Goal: Check status: Check status

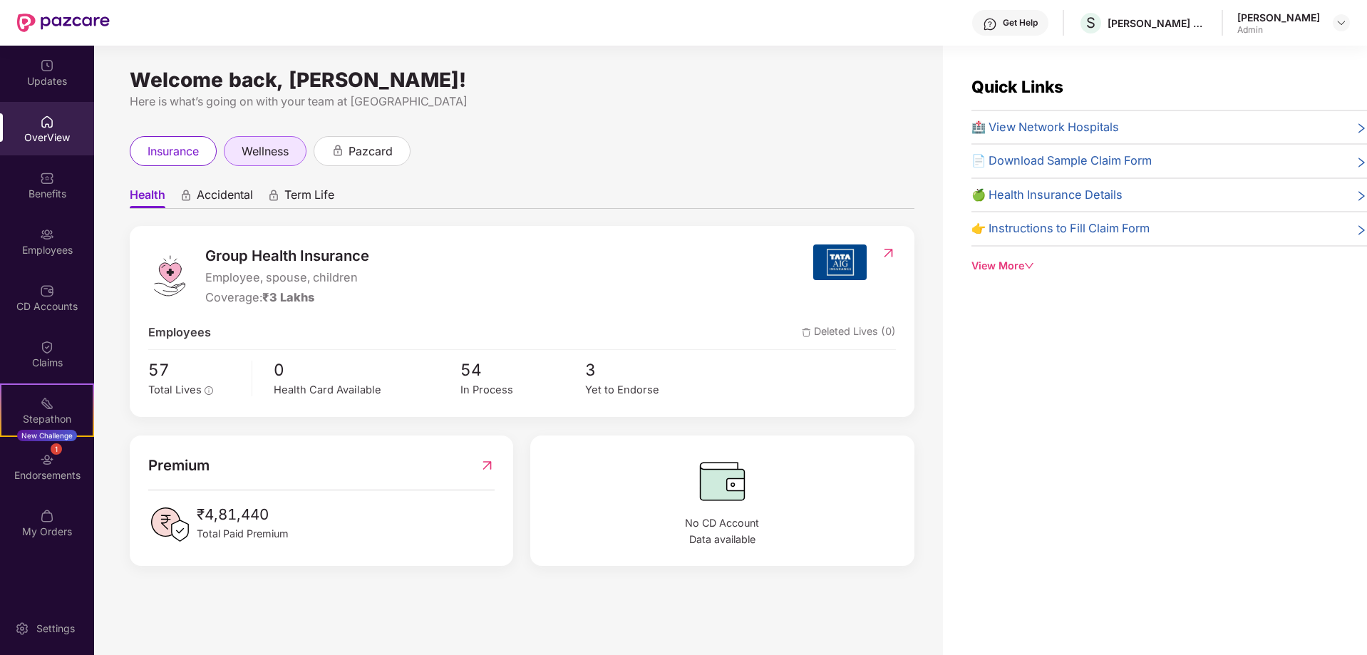
click at [278, 155] on span "wellness" at bounding box center [265, 152] width 47 height 18
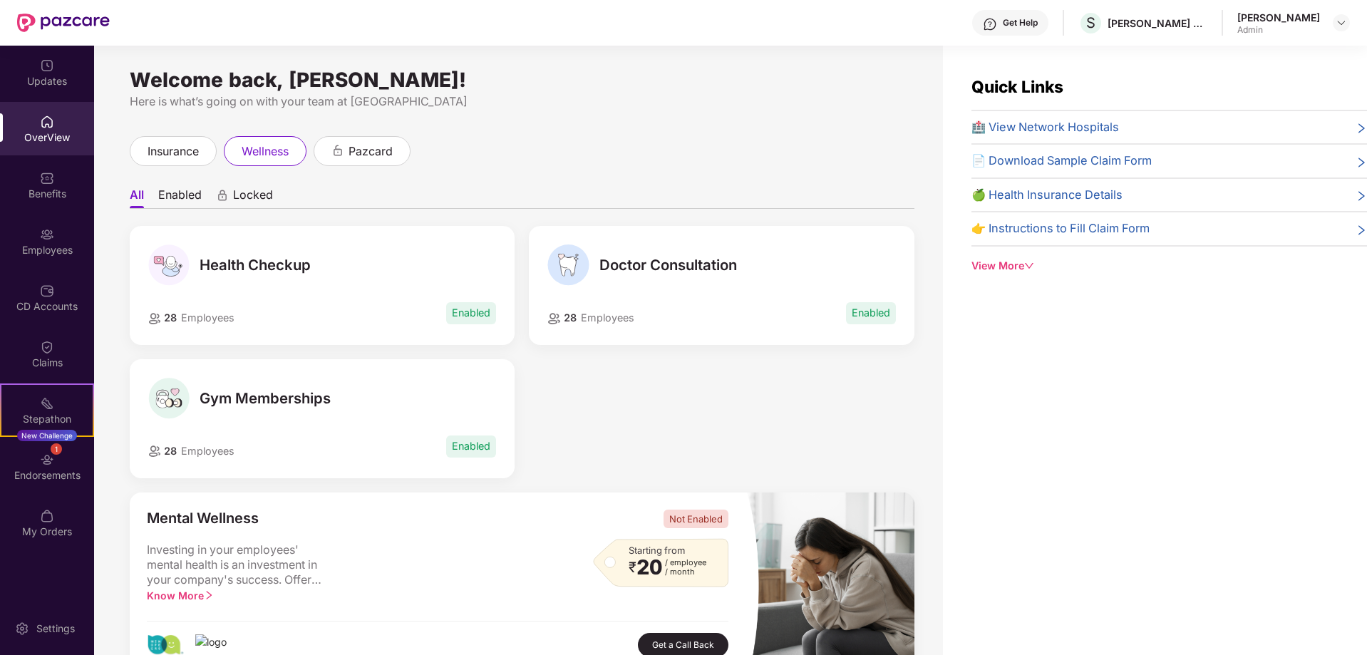
click at [1139, 413] on div "Quick Links 🏥 View Network Hospitals 📄 Download Sample Claim Form 🍏 Health Insu…" at bounding box center [1155, 373] width 424 height 655
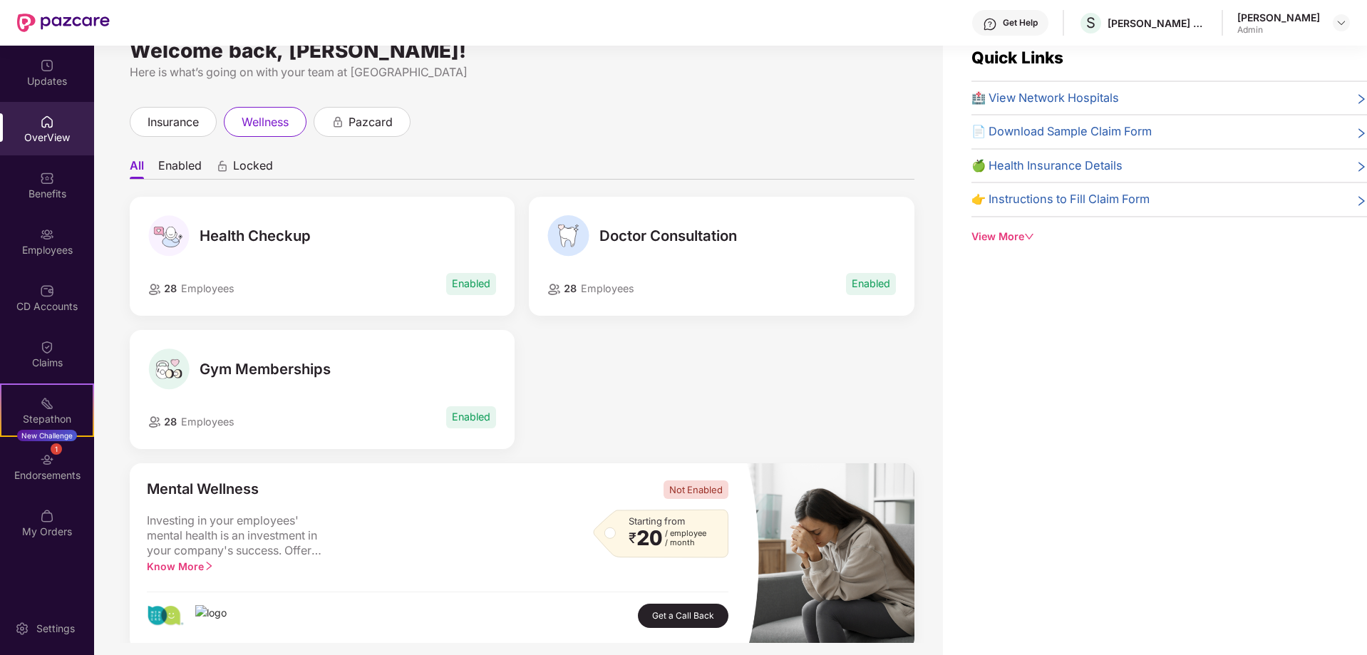
scroll to position [46, 0]
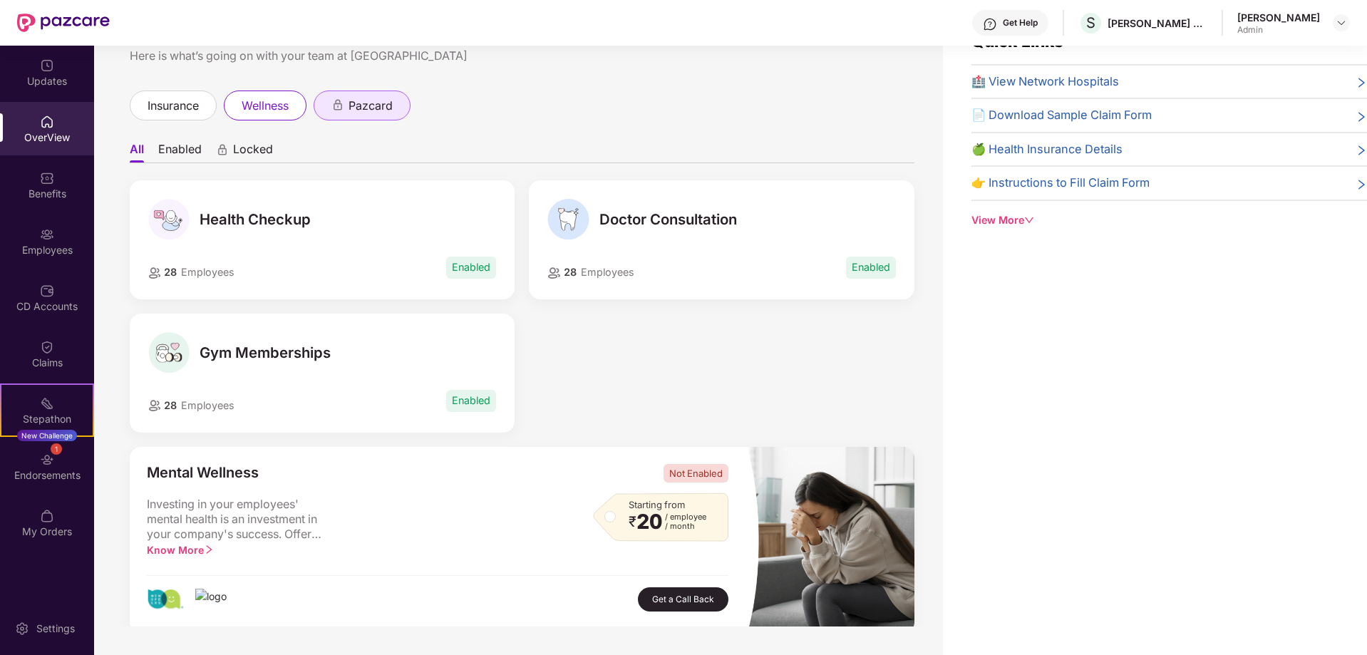
click at [361, 106] on span "pazcard" at bounding box center [371, 106] width 44 height 18
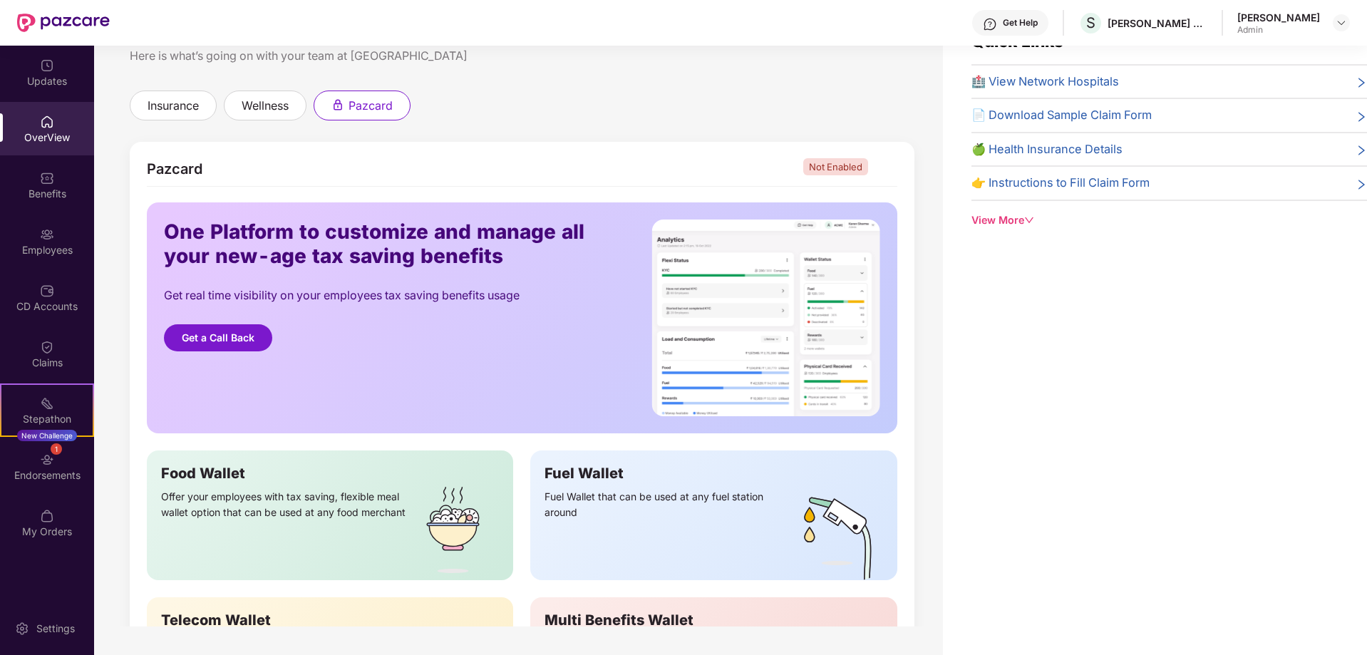
click at [1075, 361] on div "Quick Links 🏥 View Network Hospitals 📄 Download Sample Claim Form 🍏 Health Insu…" at bounding box center [1155, 327] width 424 height 655
click at [1138, 396] on div "Quick Links 🏥 View Network Hospitals 📄 Download Sample Claim Form 🍏 Health Insu…" at bounding box center [1155, 327] width 424 height 655
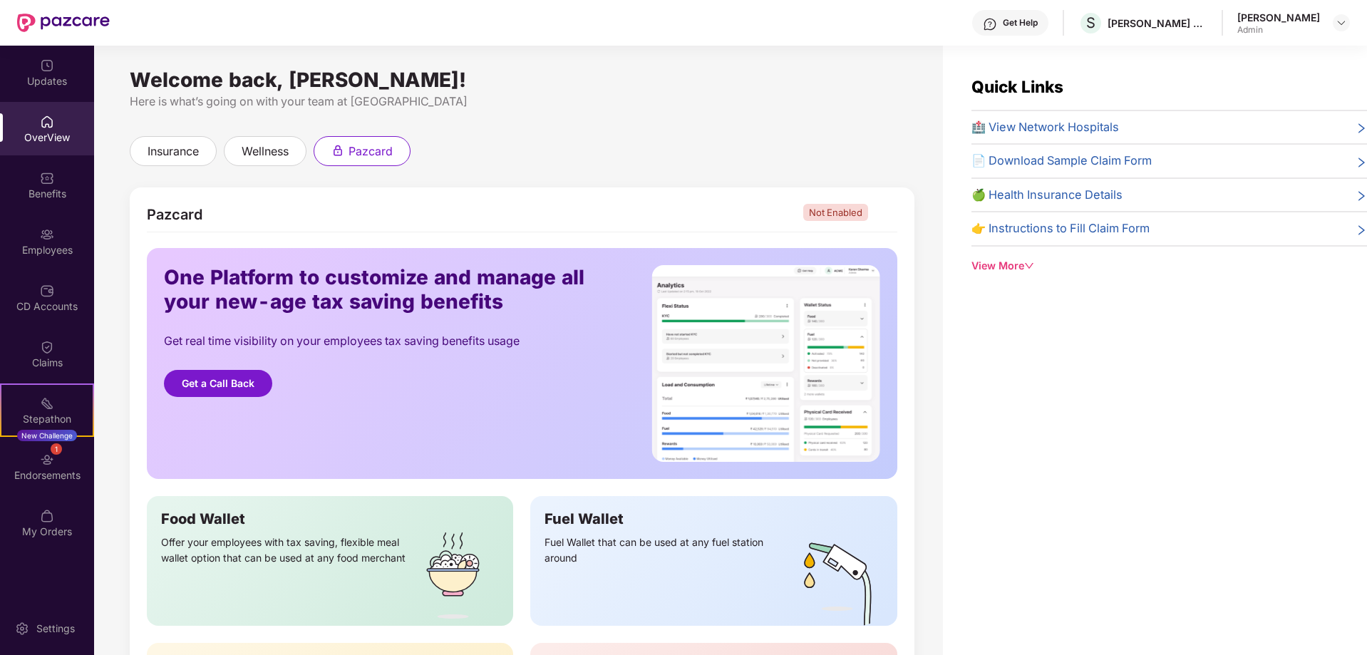
click at [927, 191] on div "Welcome back, [PERSON_NAME]! Here is what’s going on with your team at Pazcare …" at bounding box center [518, 359] width 849 height 627
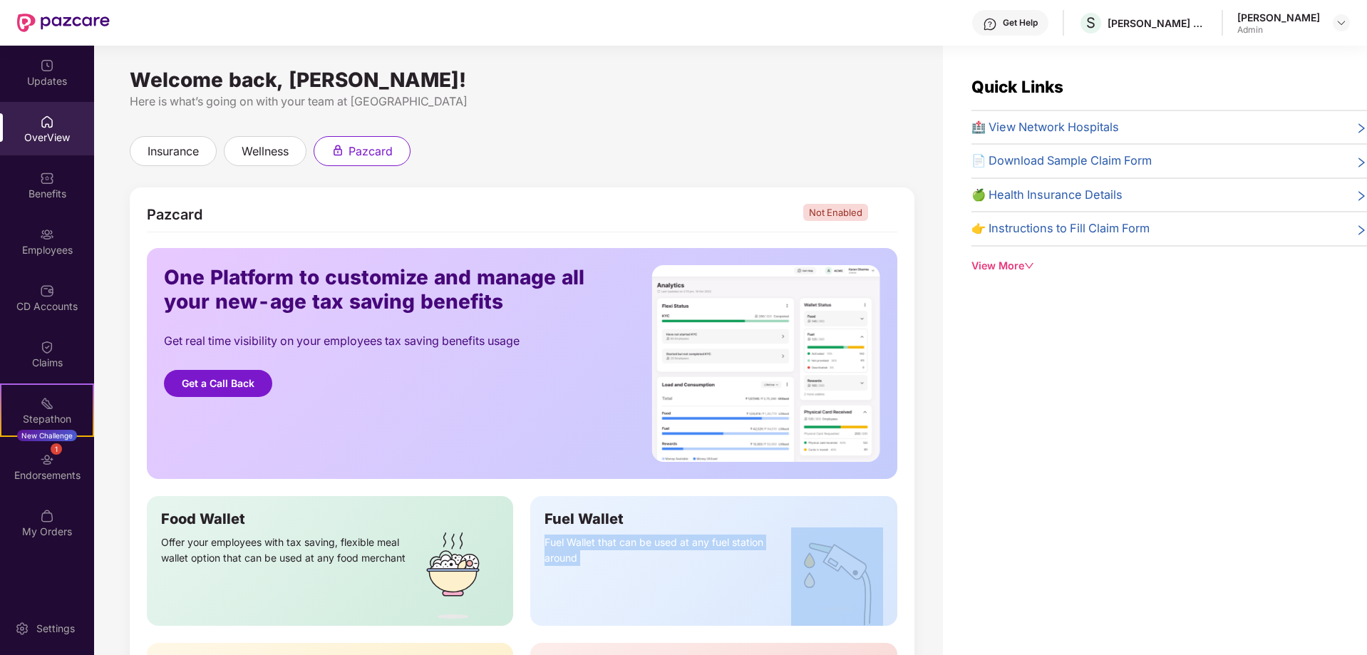
drag, startPoint x: 922, startPoint y: 556, endPoint x: 934, endPoint y: 526, distance: 32.3
click at [934, 526] on div "Welcome back, [PERSON_NAME]! Here is what’s going on with your team at Pazcare …" at bounding box center [518, 359] width 849 height 627
click at [924, 512] on div "Welcome back, [PERSON_NAME]! Here is what’s going on with your team at Pazcare …" at bounding box center [518, 359] width 849 height 627
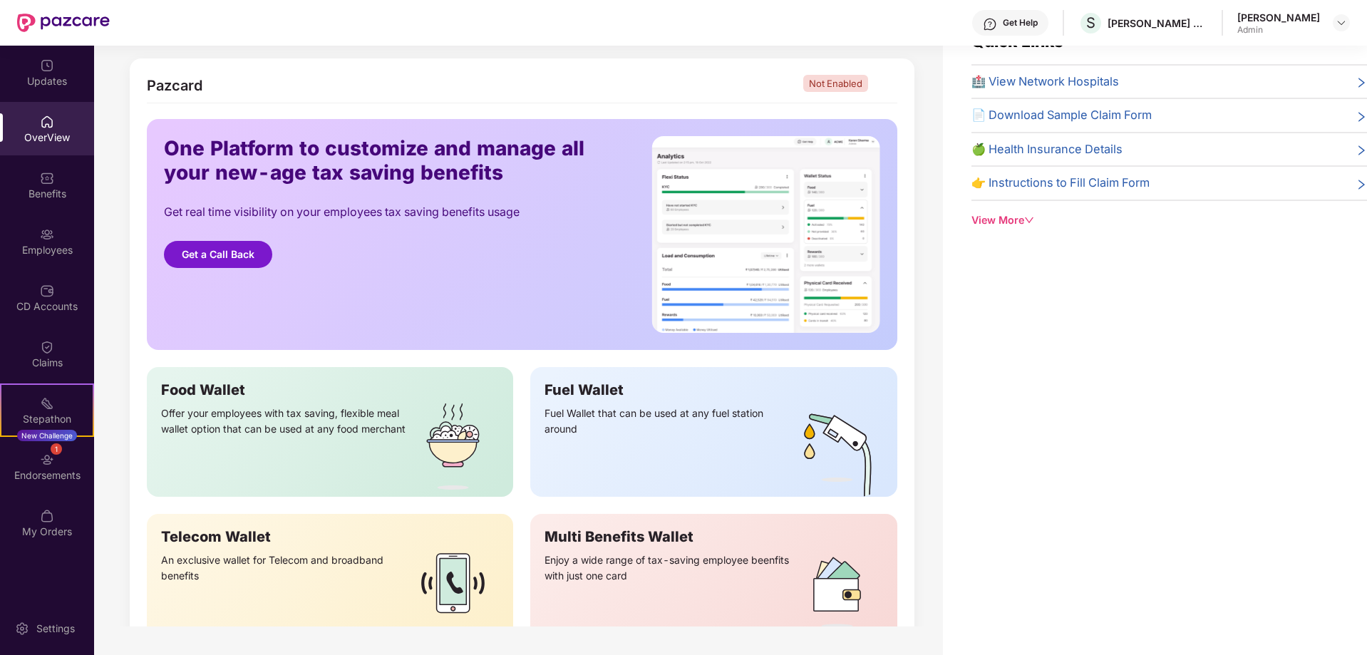
scroll to position [168, 0]
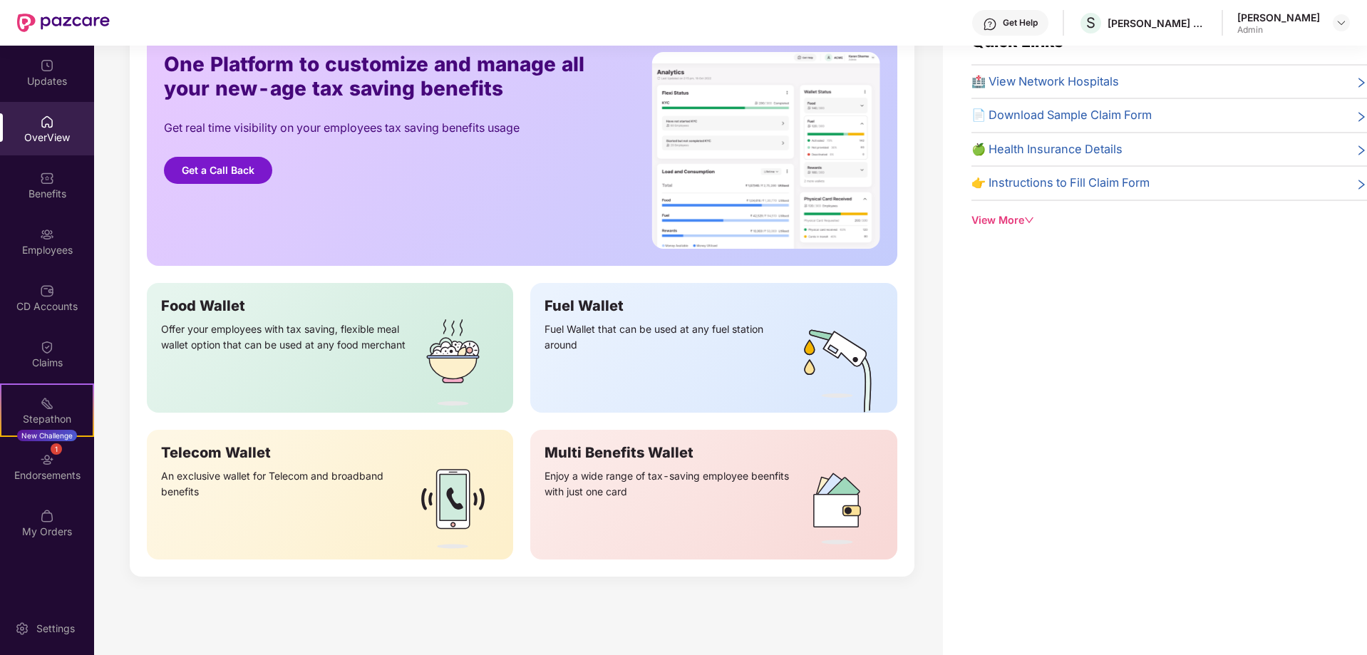
click at [1116, 307] on div "Quick Links 🏥 View Network Hospitals 📄 Download Sample Claim Form 🍏 Health Insu…" at bounding box center [1155, 327] width 424 height 655
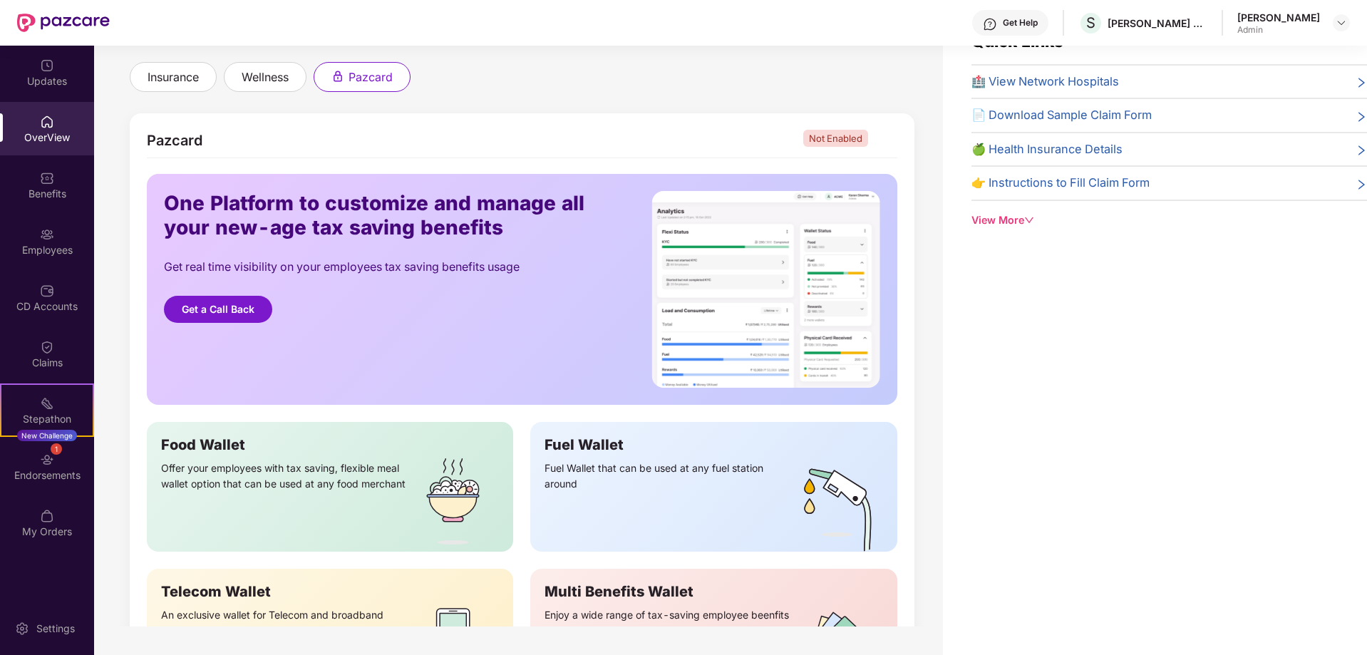
scroll to position [0, 0]
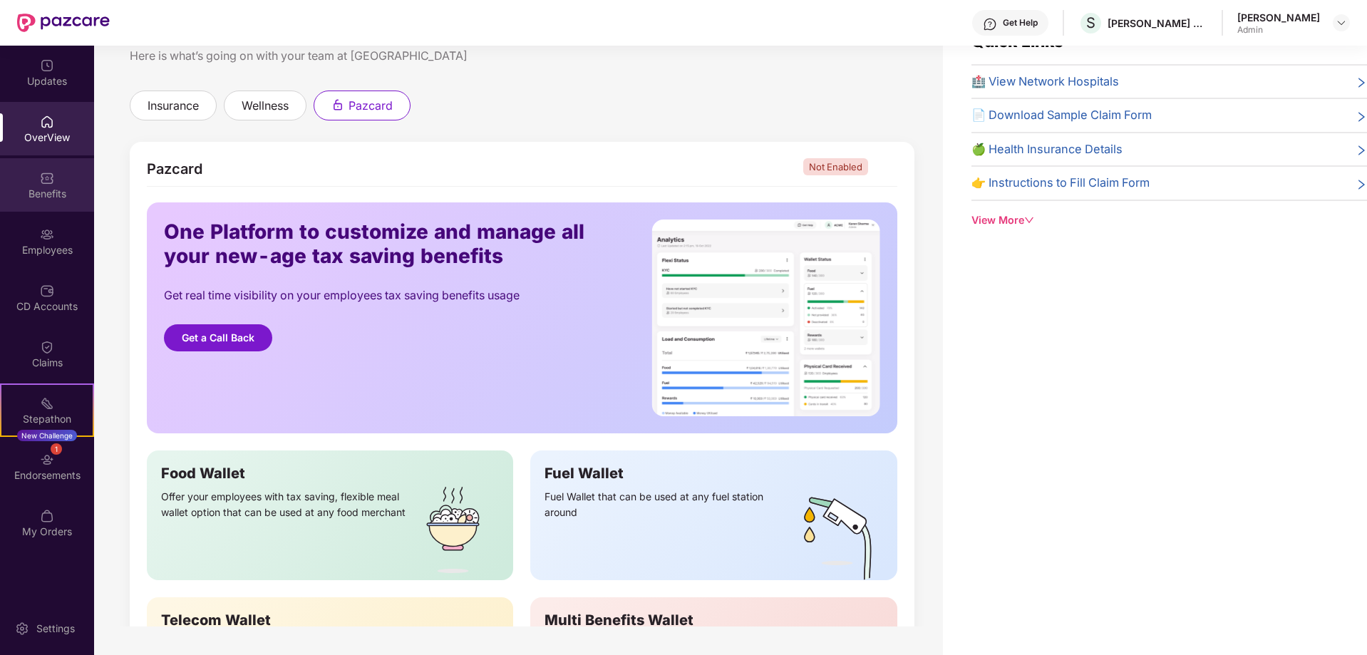
click at [36, 187] on div "Benefits" at bounding box center [47, 194] width 94 height 14
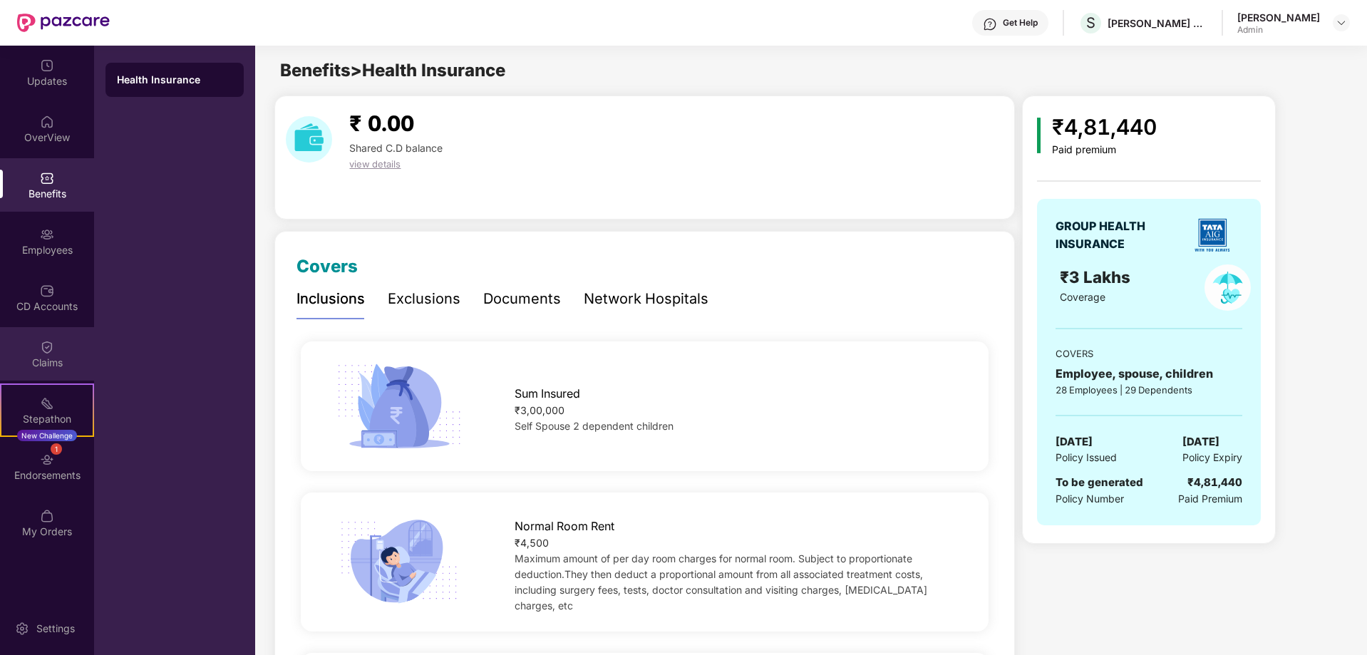
click at [43, 356] on div "Claims" at bounding box center [47, 363] width 94 height 14
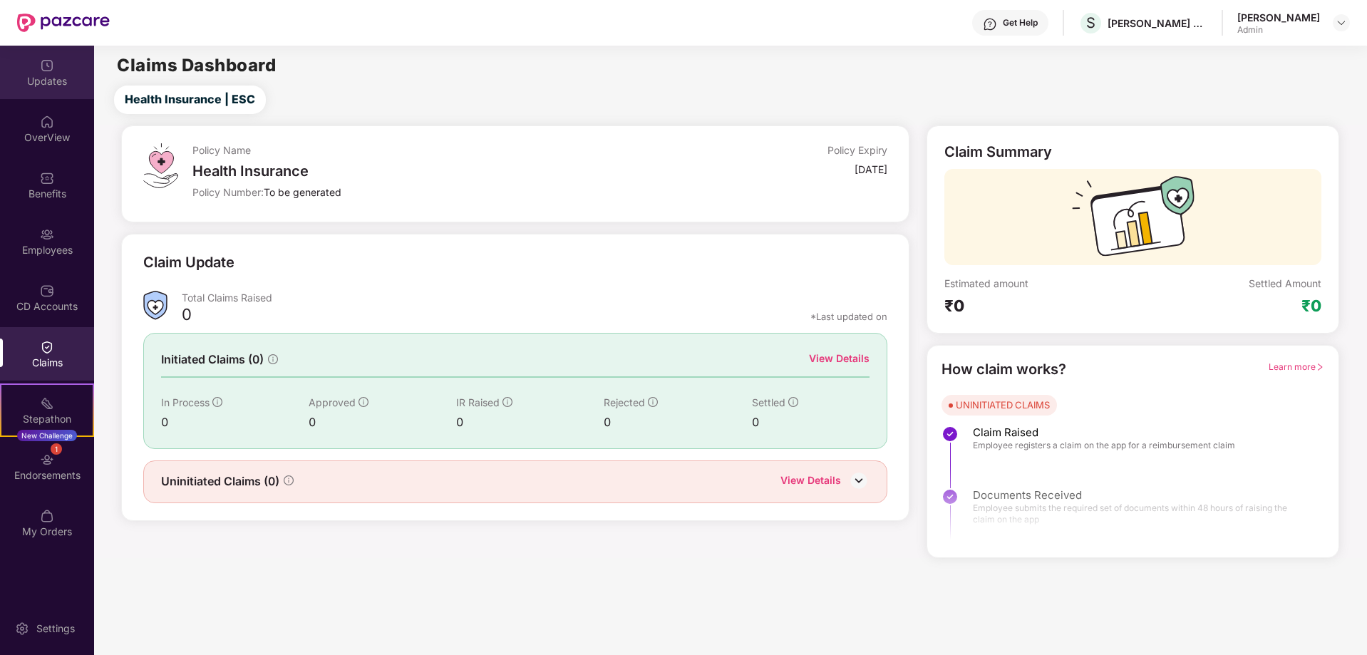
click at [55, 76] on div "Updates" at bounding box center [47, 81] width 94 height 14
